Goal: Transaction & Acquisition: Purchase product/service

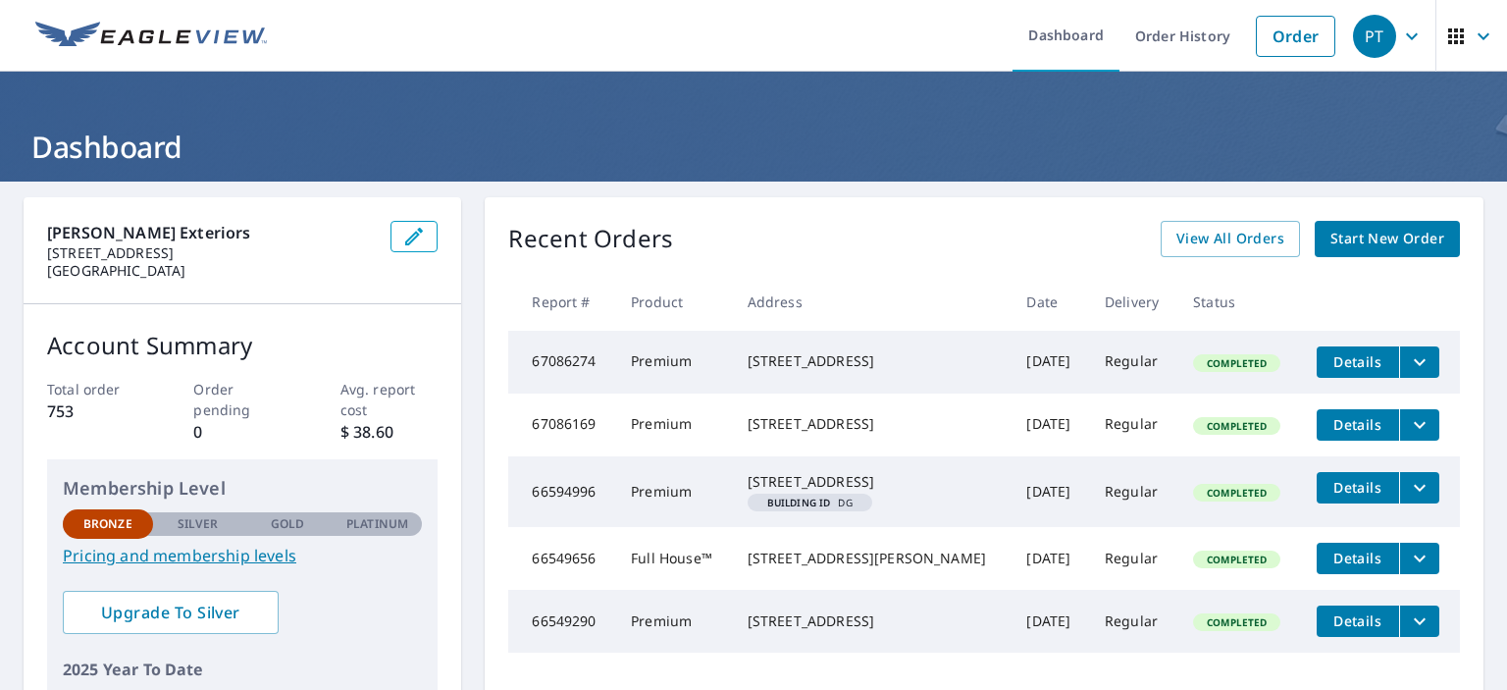
scroll to position [98, 0]
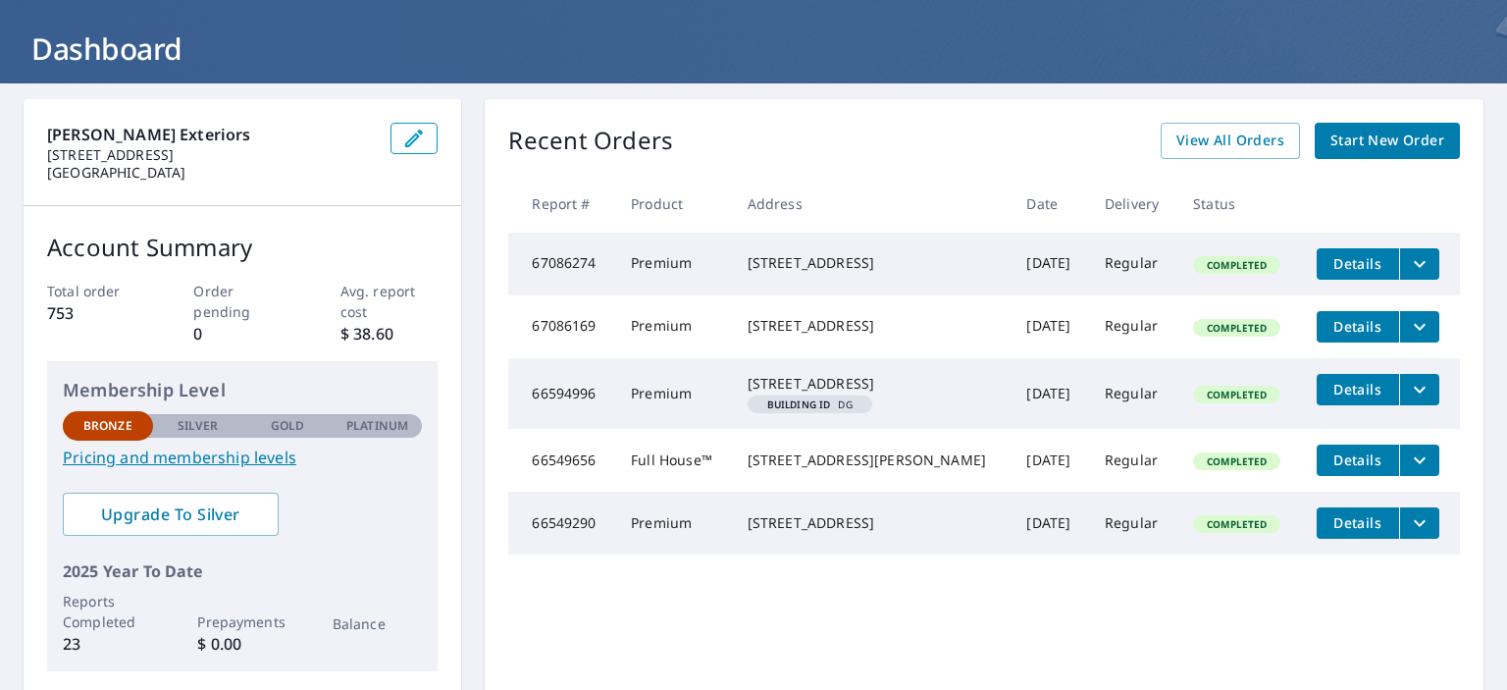
click at [1339, 328] on span "Details" at bounding box center [1357, 326] width 59 height 19
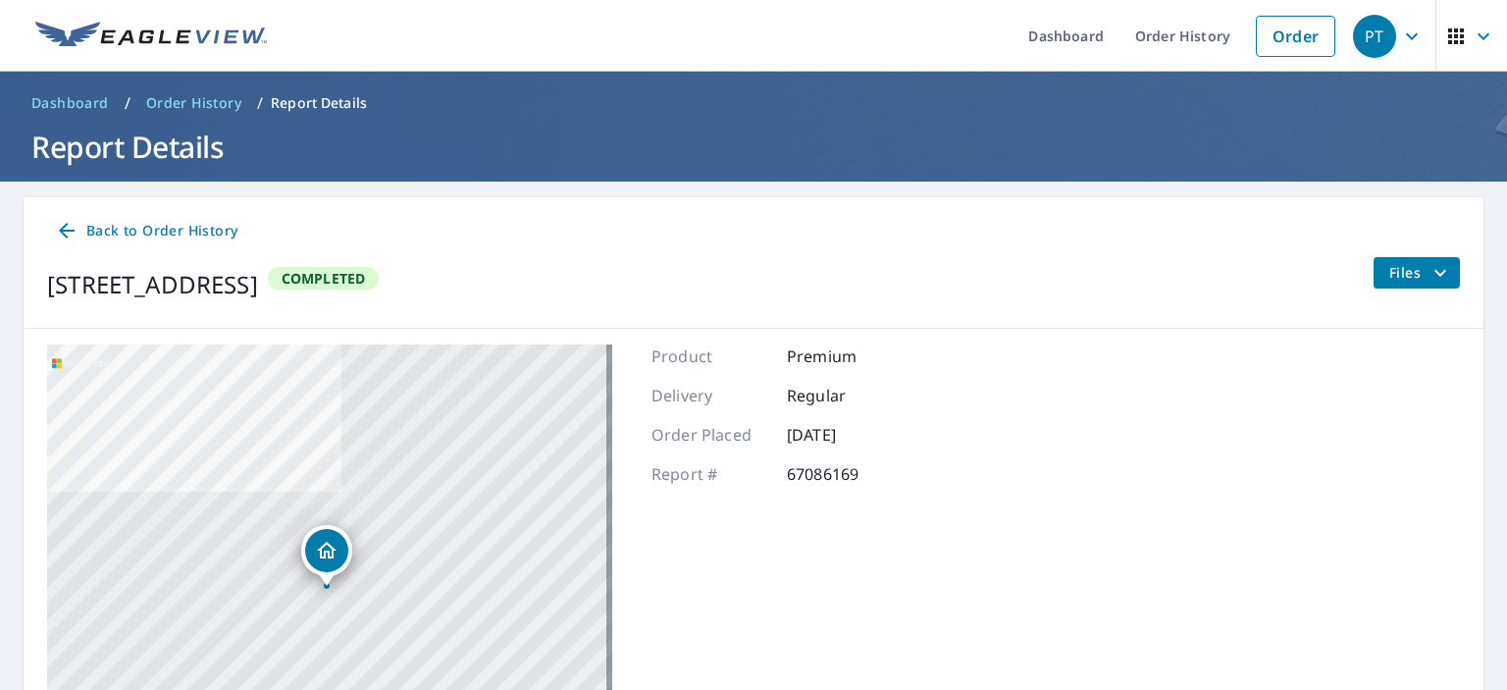
click at [64, 230] on icon at bounding box center [67, 231] width 24 height 24
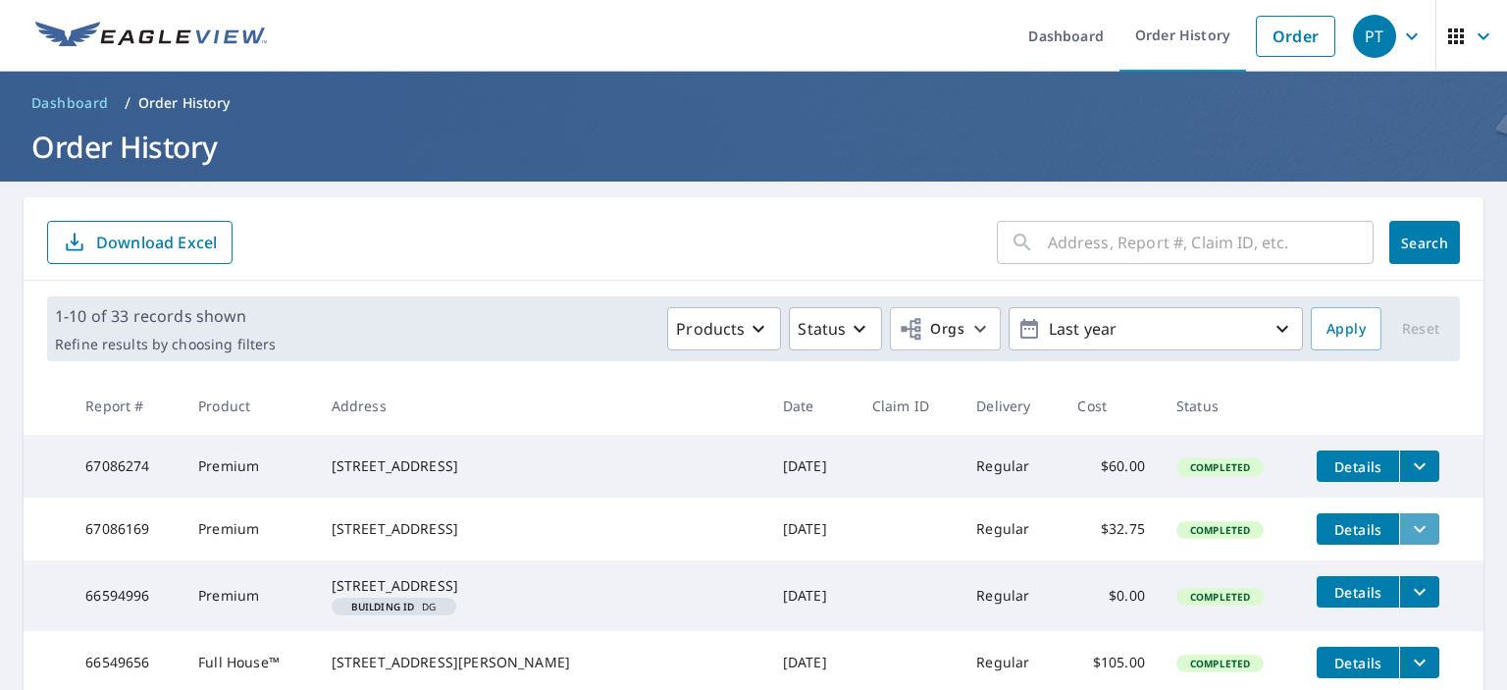
click at [1408, 528] on icon "filesDropdownBtn-67086169" at bounding box center [1420, 529] width 24 height 24
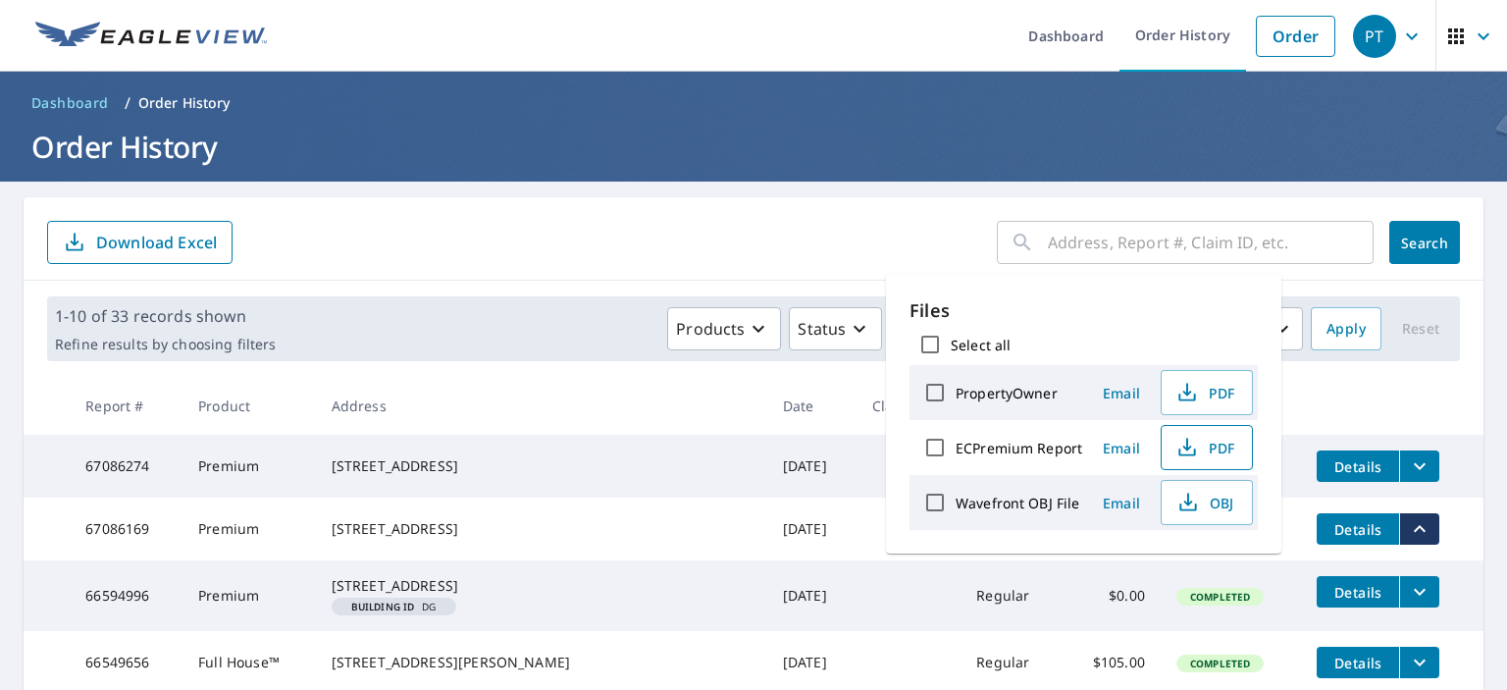
click at [1215, 441] on span "PDF" at bounding box center [1204, 448] width 63 height 24
click at [612, 253] on form "​ Search Download Excel" at bounding box center [753, 242] width 1413 height 43
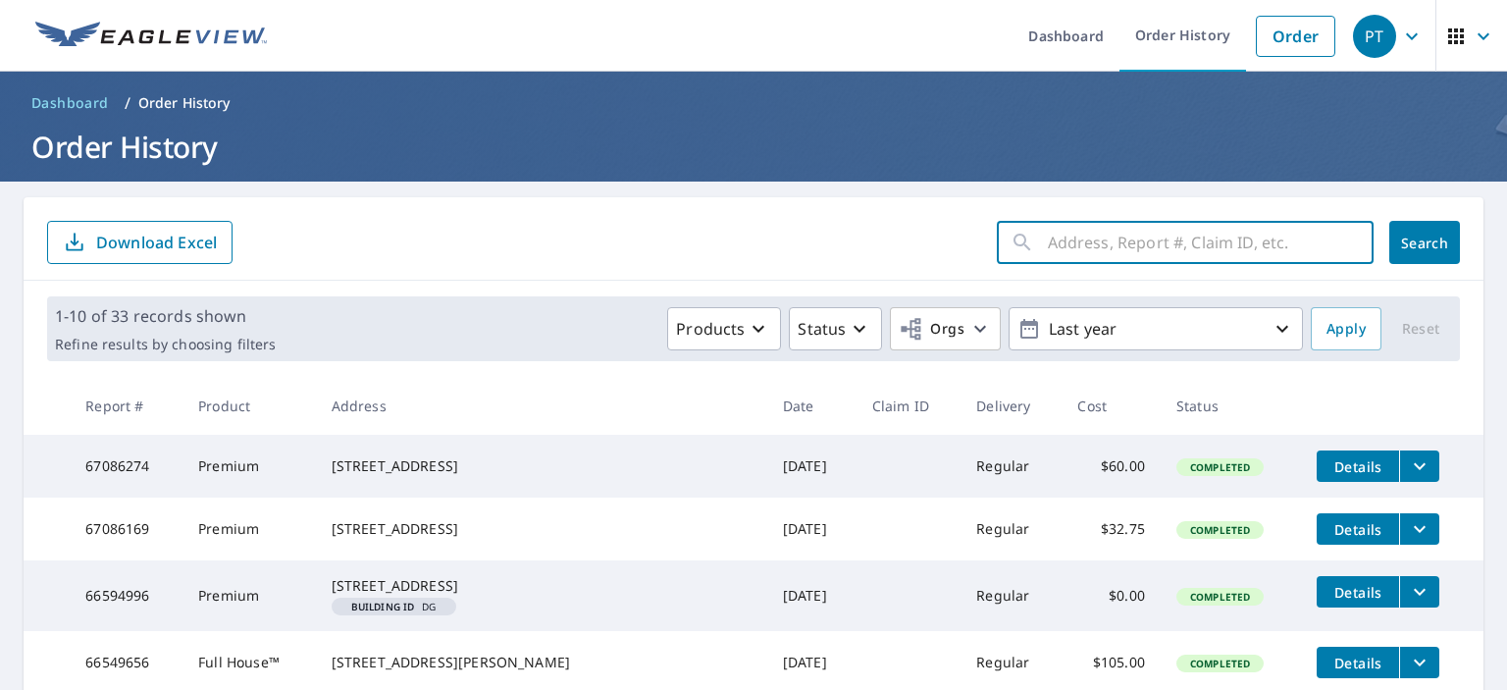
click at [1114, 251] on input "text" at bounding box center [1211, 242] width 326 height 55
click at [1082, 242] on input "1564 edgewater ave, Ar" at bounding box center [1192, 242] width 288 height 55
click at [1214, 238] on input "1564 Edgewater ave, Ar" at bounding box center [1192, 242] width 288 height 55
click at [1189, 240] on input "1564 Edgewater A" at bounding box center [1192, 242] width 288 height 55
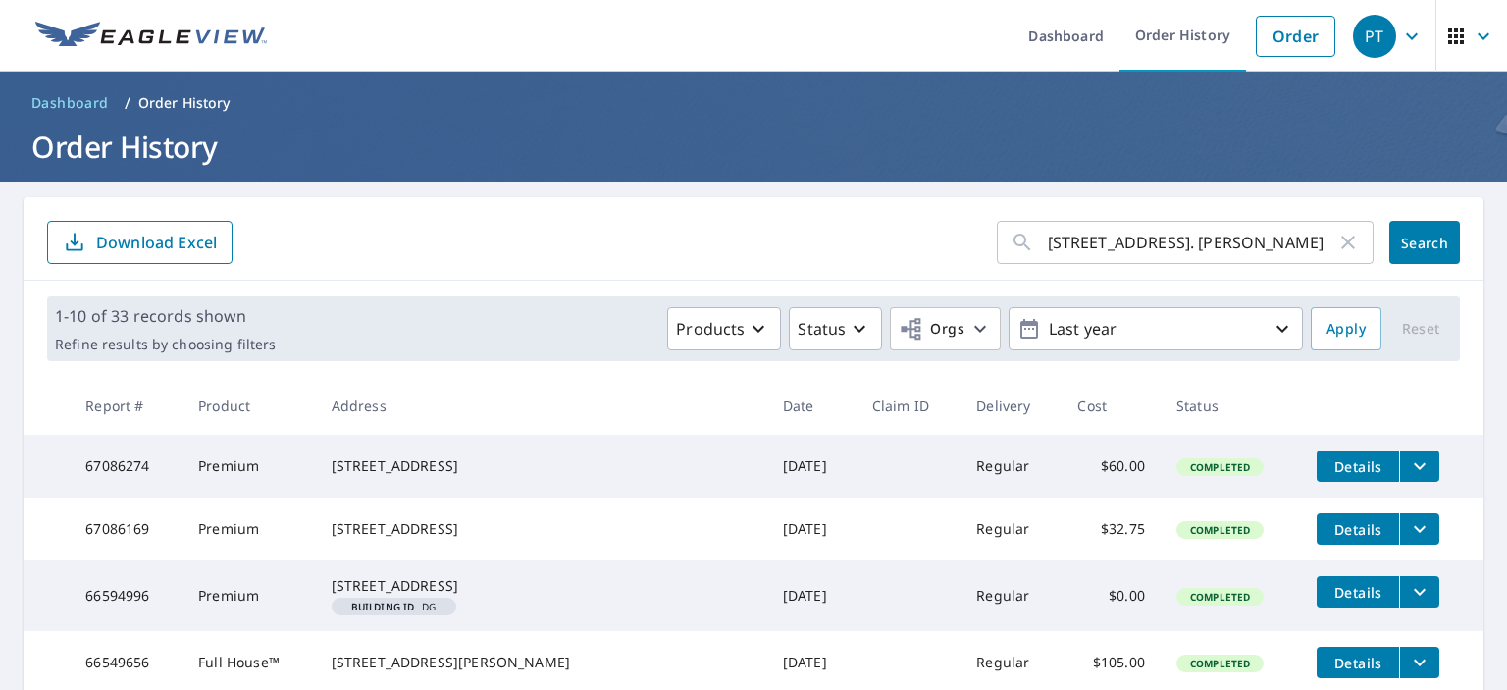
click at [1240, 201] on div "1564 Edgewater Avenue. Arden Hill ​ Search Download Excel" at bounding box center [754, 238] width 1460 height 83
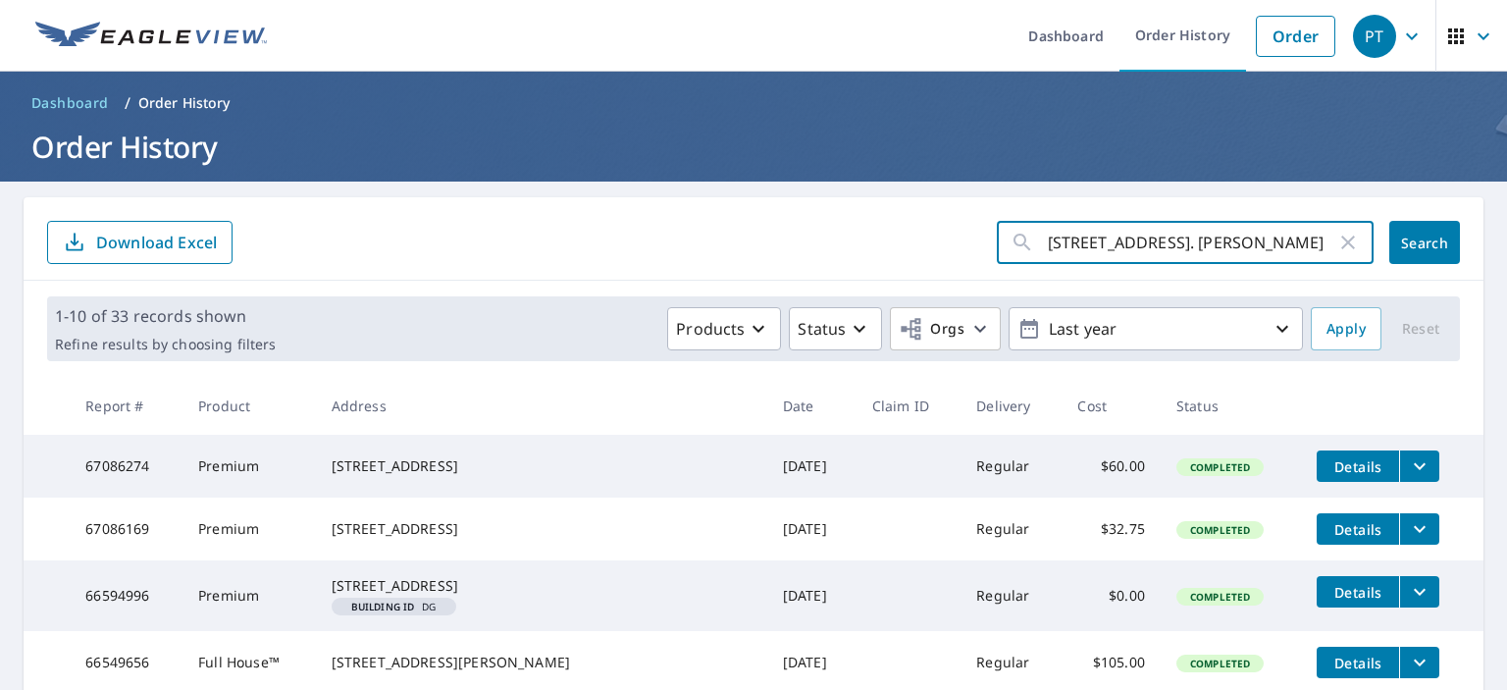
click at [1311, 238] on input "1564 Edgewater Avenue. Arden Hill" at bounding box center [1192, 242] width 288 height 55
type input "1564 Edgewater Avenue. Arden Hill MN"
click at [1422, 230] on button "Search" at bounding box center [1424, 242] width 71 height 43
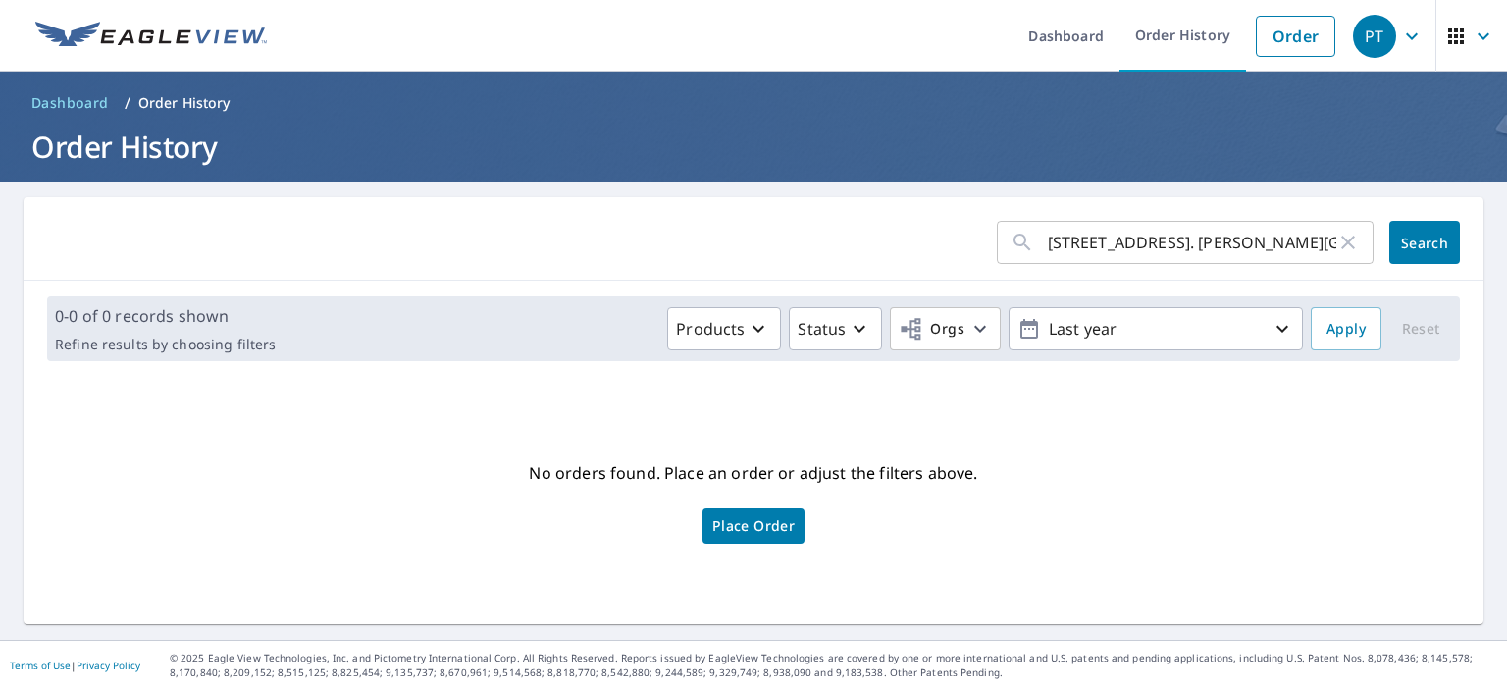
click at [744, 521] on span "Place Order" at bounding box center [753, 526] width 82 height 10
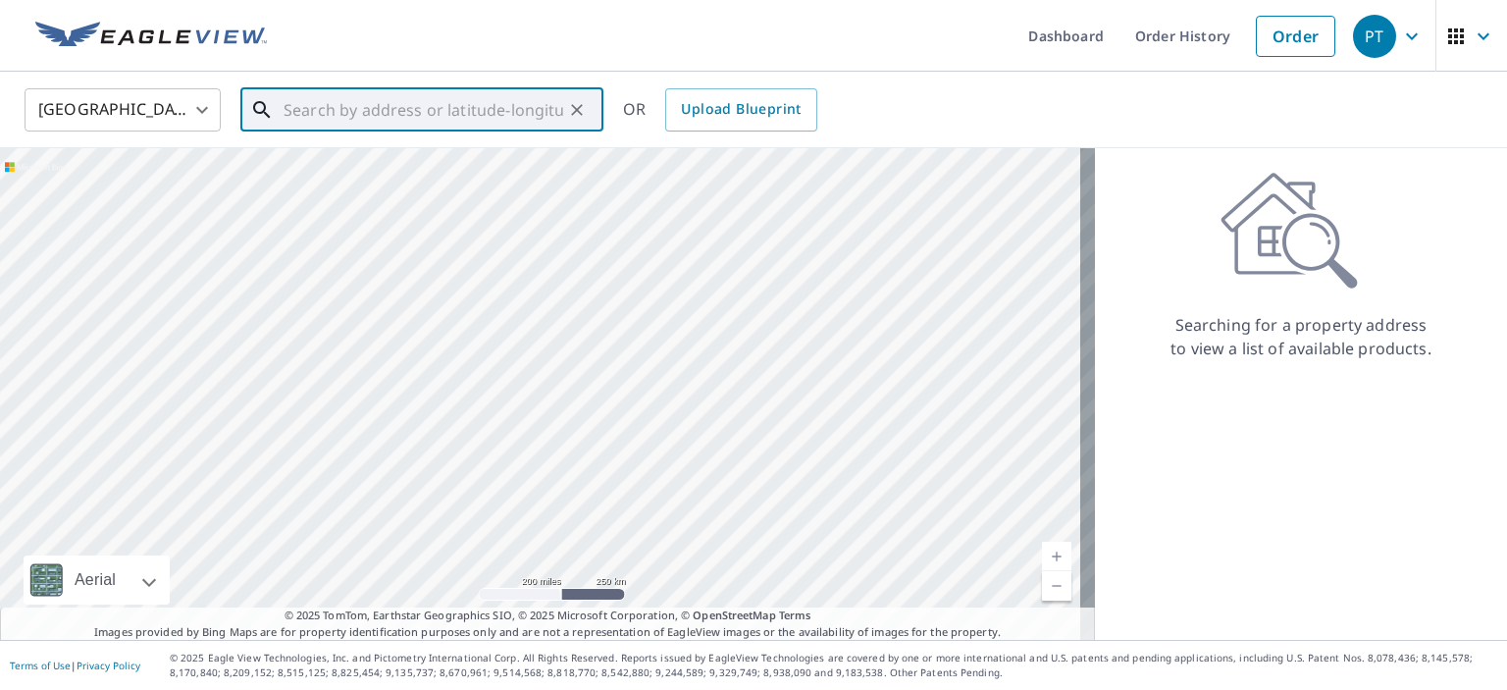
click at [429, 107] on input "text" at bounding box center [424, 109] width 280 height 55
click at [322, 124] on input "1564" at bounding box center [424, 109] width 280 height 55
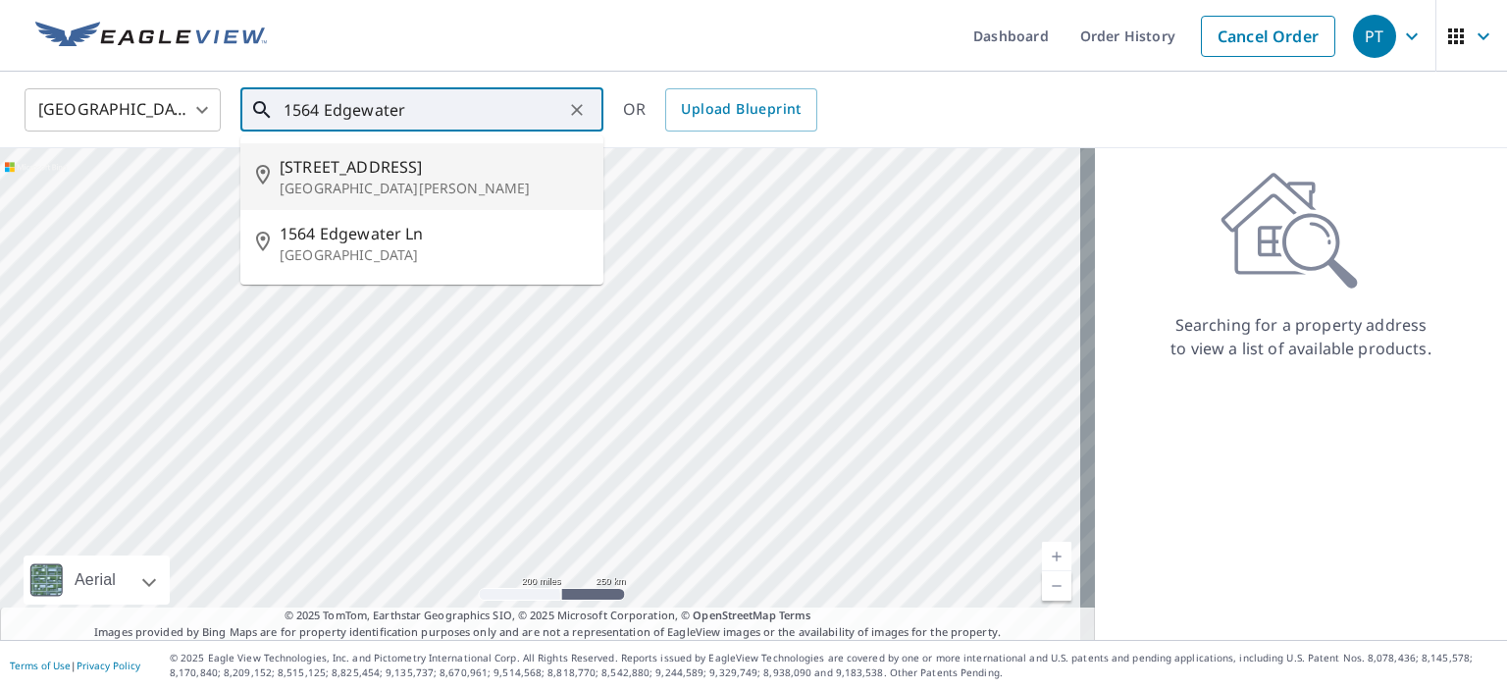
click at [400, 175] on span "[STREET_ADDRESS]" at bounding box center [434, 167] width 308 height 24
type input "[STREET_ADDRESS][PERSON_NAME]"
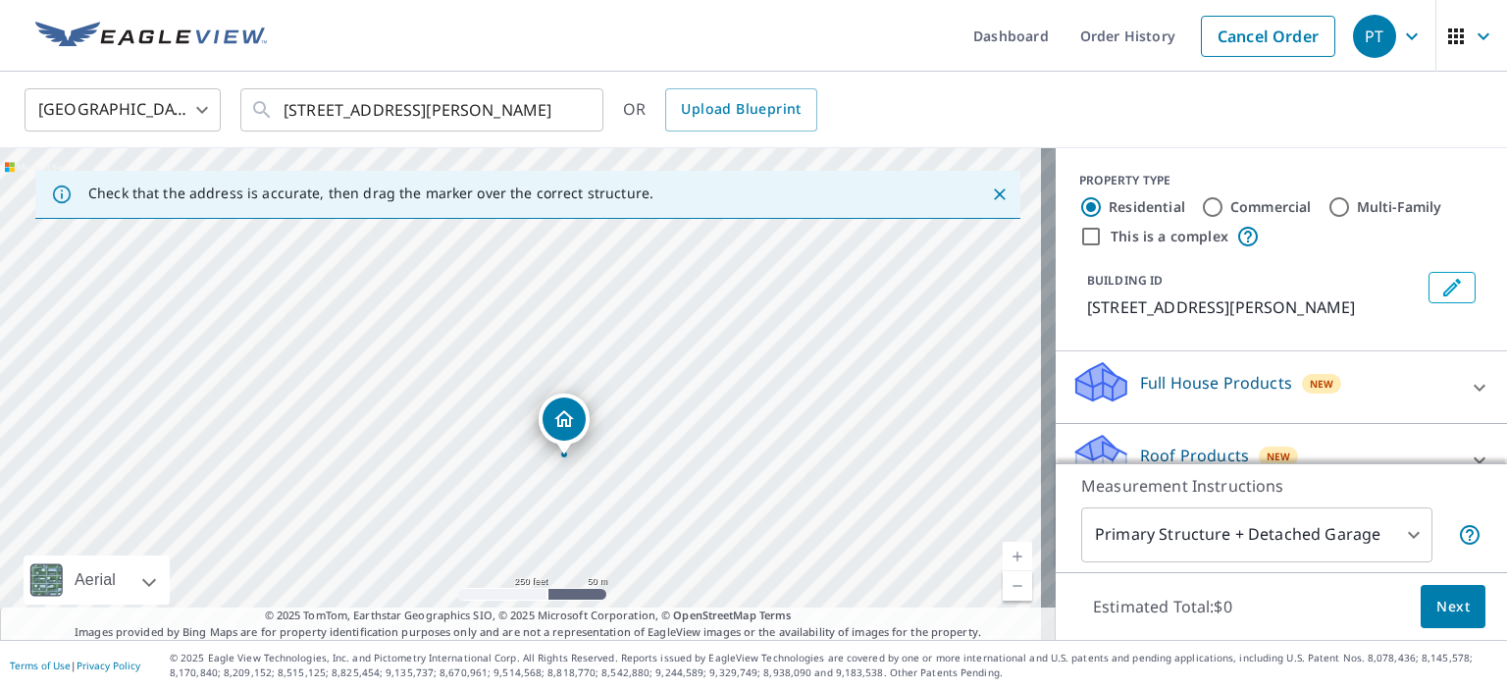
drag, startPoint x: 608, startPoint y: 516, endPoint x: 621, endPoint y: 467, distance: 50.7
click at [621, 467] on div "[STREET_ADDRESS][PERSON_NAME]" at bounding box center [528, 394] width 1056 height 492
drag, startPoint x: 546, startPoint y: 344, endPoint x: 592, endPoint y: 458, distance: 122.4
click at [592, 459] on div "[STREET_ADDRESS][PERSON_NAME]" at bounding box center [528, 394] width 1056 height 492
drag, startPoint x: 545, startPoint y: 508, endPoint x: 518, endPoint y: 380, distance: 131.4
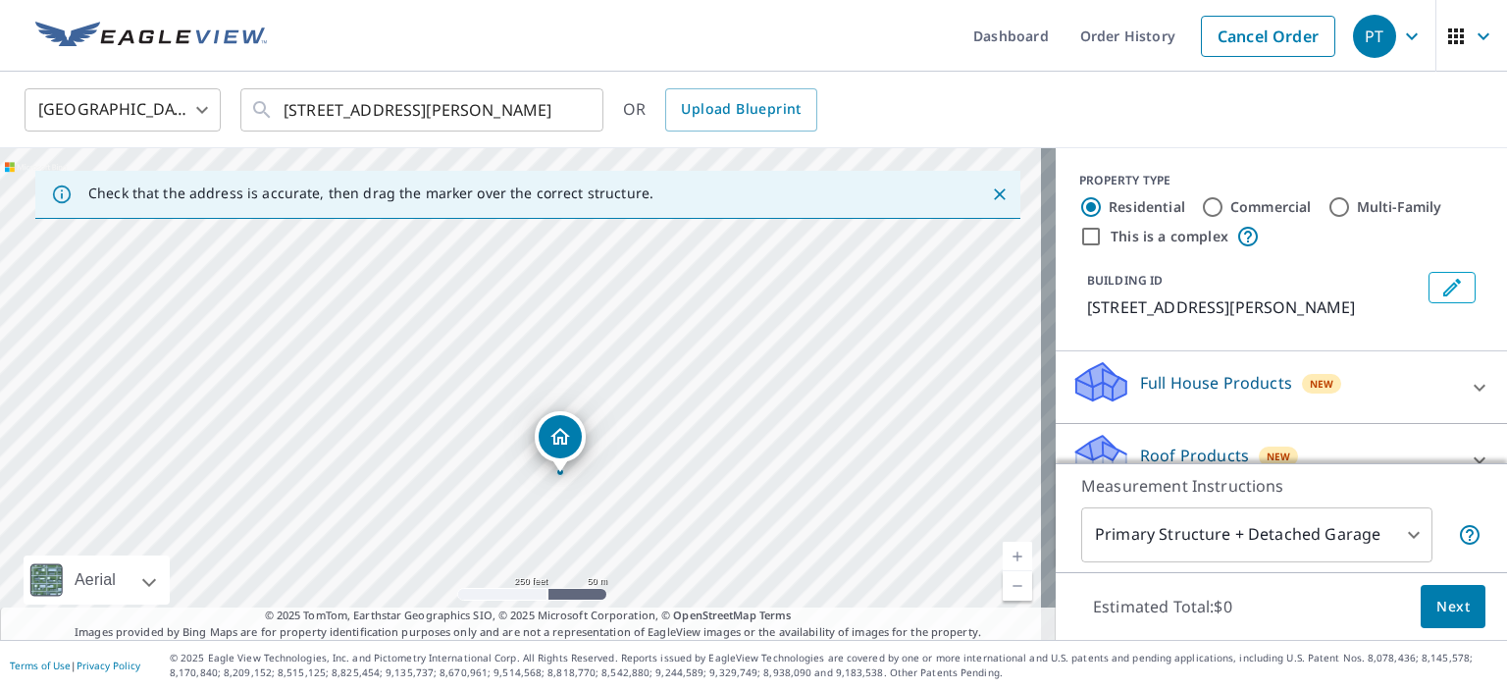
click at [518, 380] on div "[STREET_ADDRESS][PERSON_NAME]" at bounding box center [528, 394] width 1056 height 492
click at [1253, 394] on p "Full House Products" at bounding box center [1216, 383] width 152 height 24
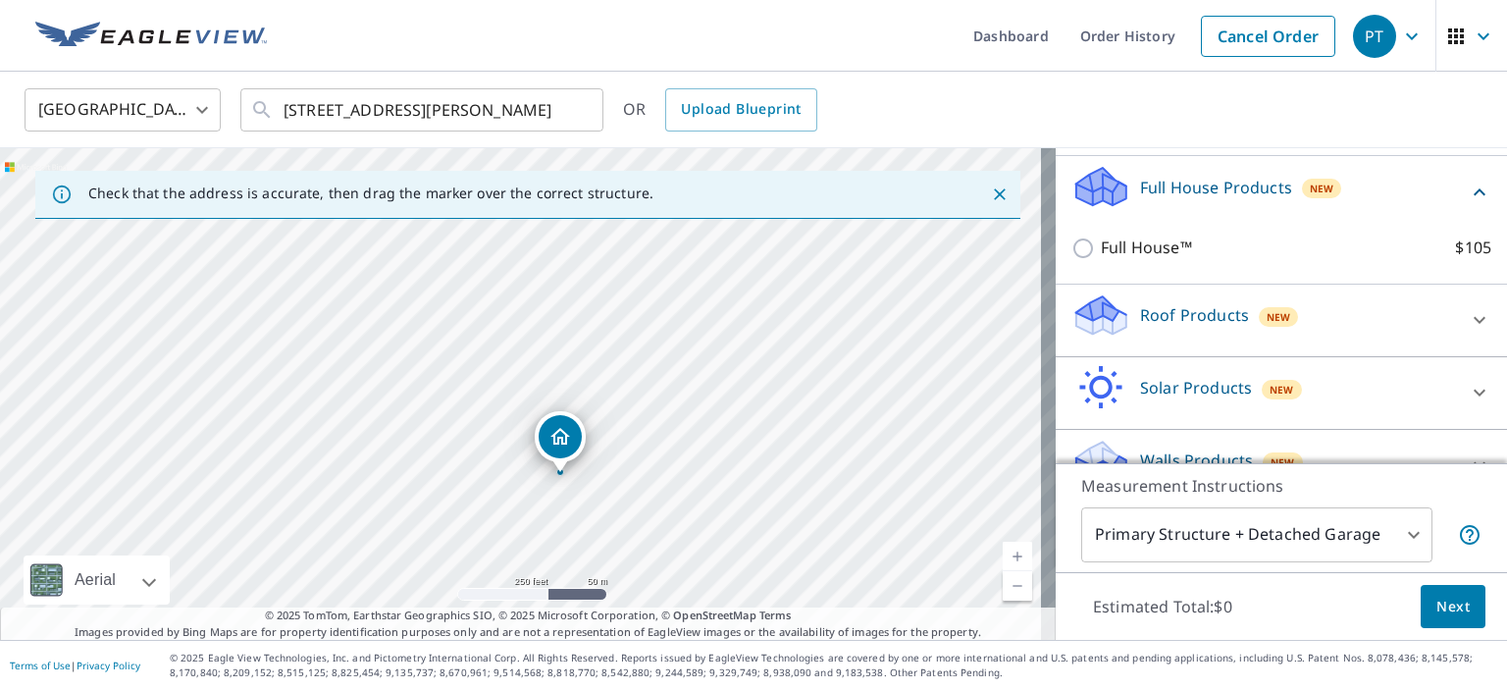
scroll to position [196, 0]
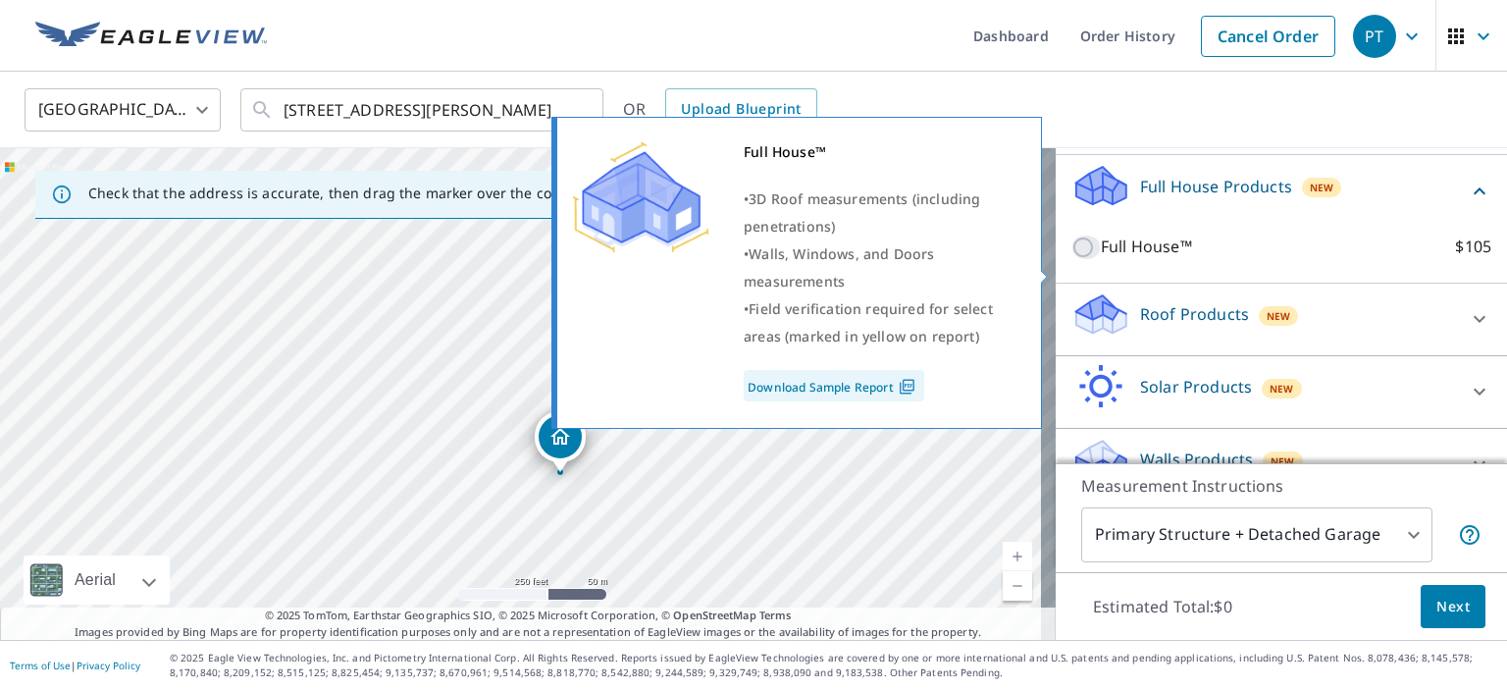
click at [1071, 259] on input "Full House™ $105" at bounding box center [1085, 247] width 29 height 24
checkbox input "true"
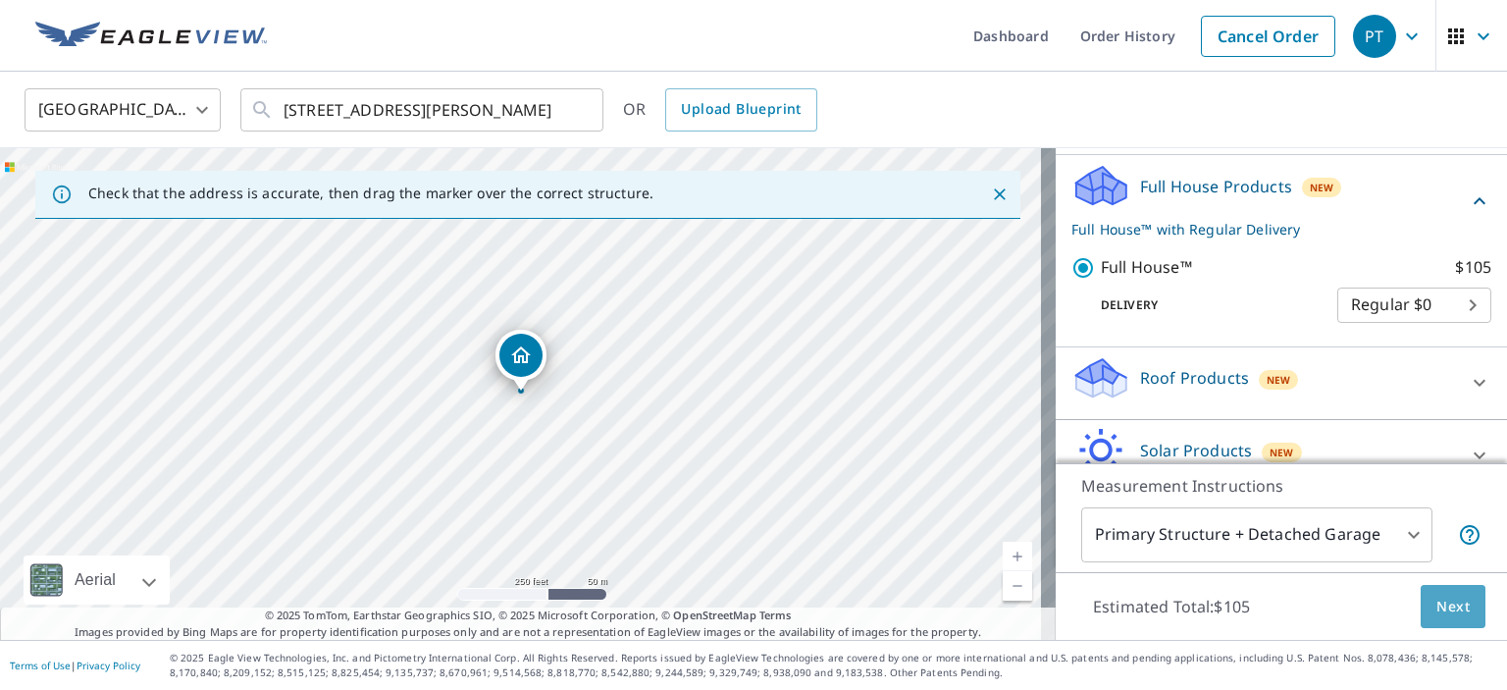
click at [1441, 605] on span "Next" at bounding box center [1452, 607] width 33 height 25
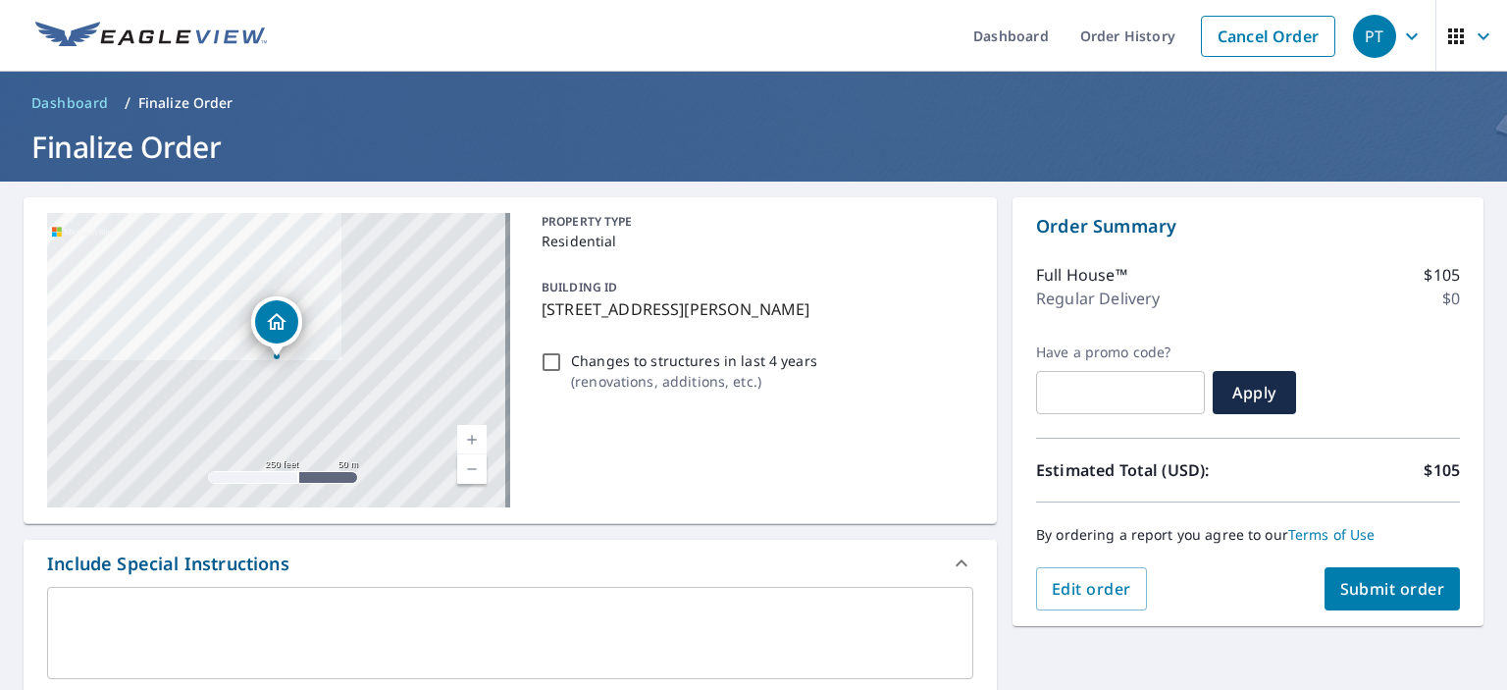
click at [1368, 585] on span "Submit order" at bounding box center [1392, 589] width 105 height 22
checkbox input "true"
